Goal: Book appointment/travel/reservation

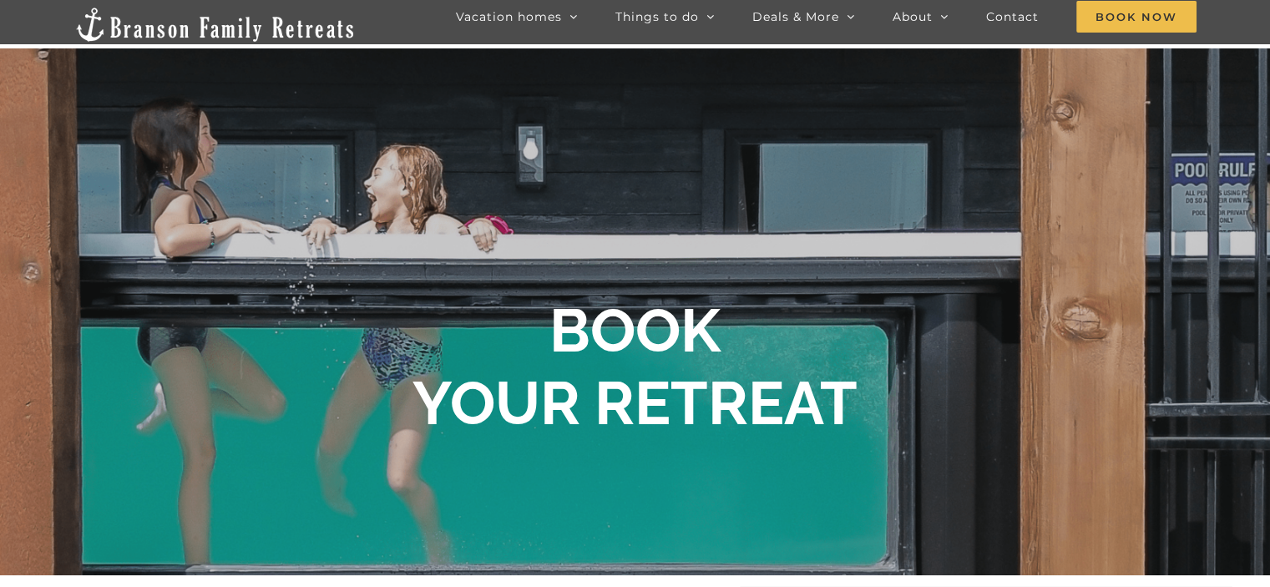
scroll to position [6, 0]
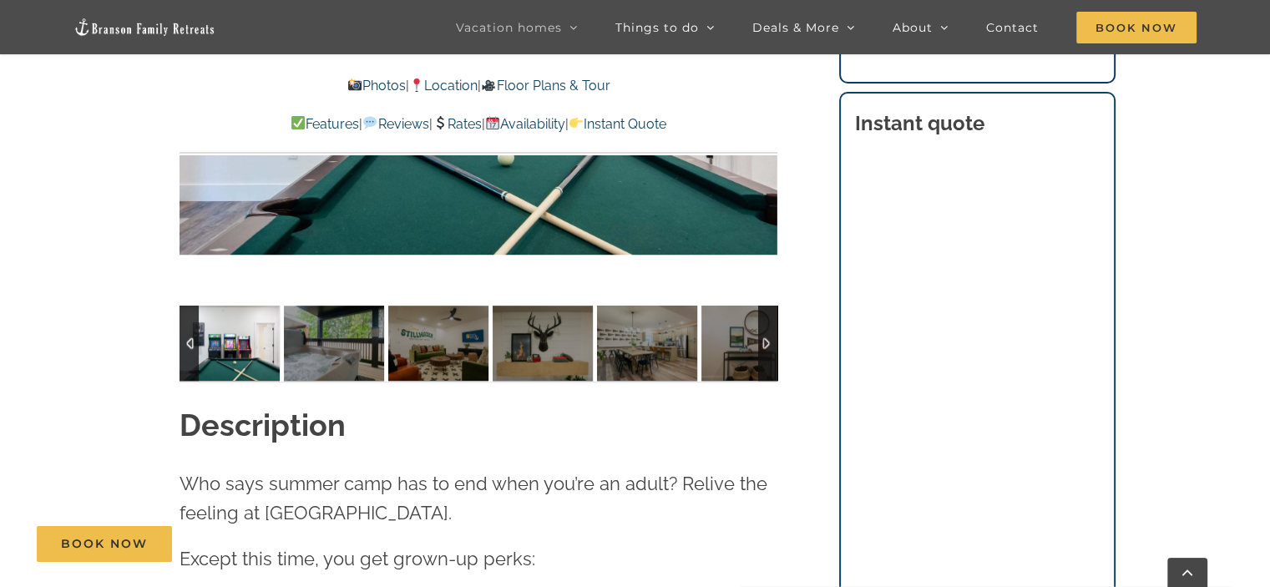
scroll to position [1532, 0]
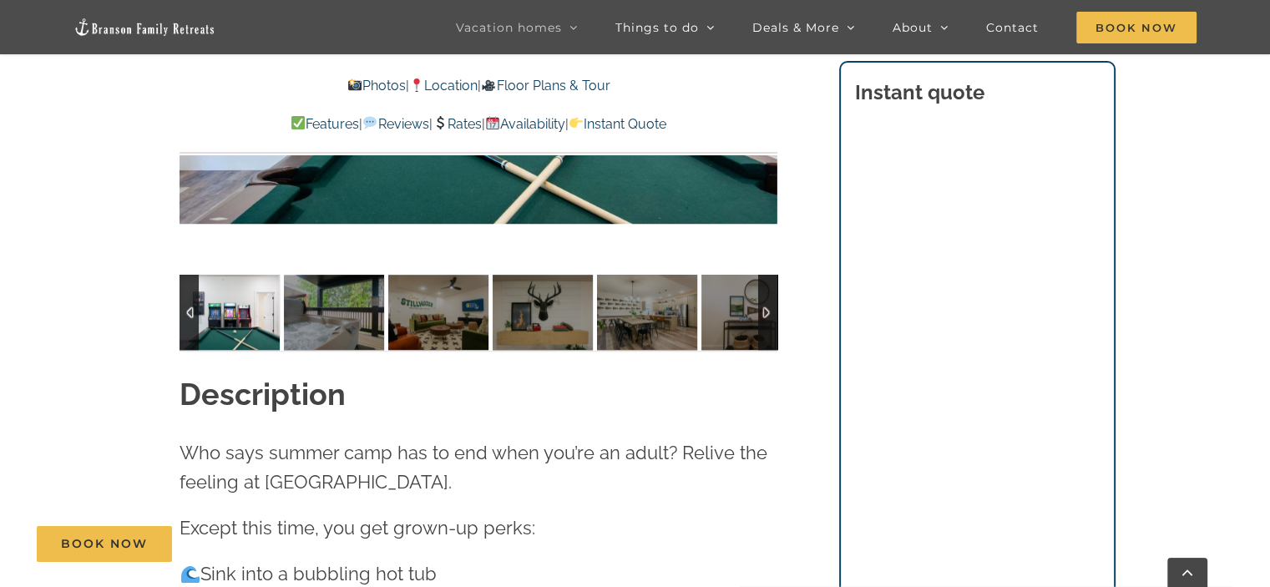
drag, startPoint x: 1275, startPoint y: 28, endPoint x: 1276, endPoint y: 99, distance: 71.8
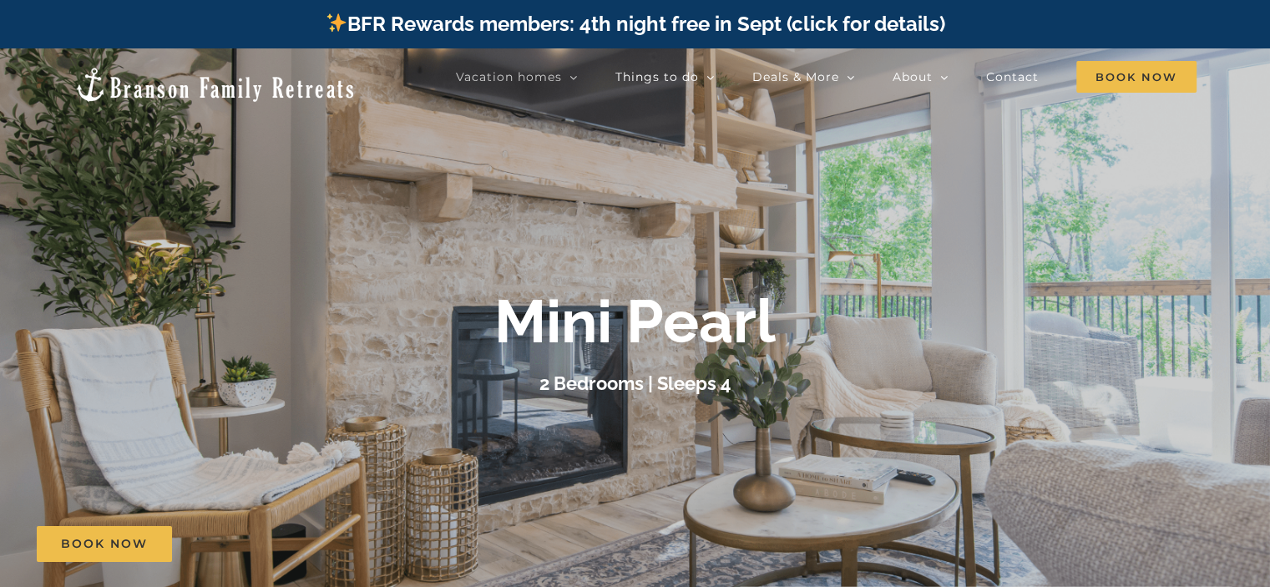
drag, startPoint x: 1274, startPoint y: 41, endPoint x: 1199, endPoint y: -72, distance: 135.0
